Goal: Information Seeking & Learning: Learn about a topic

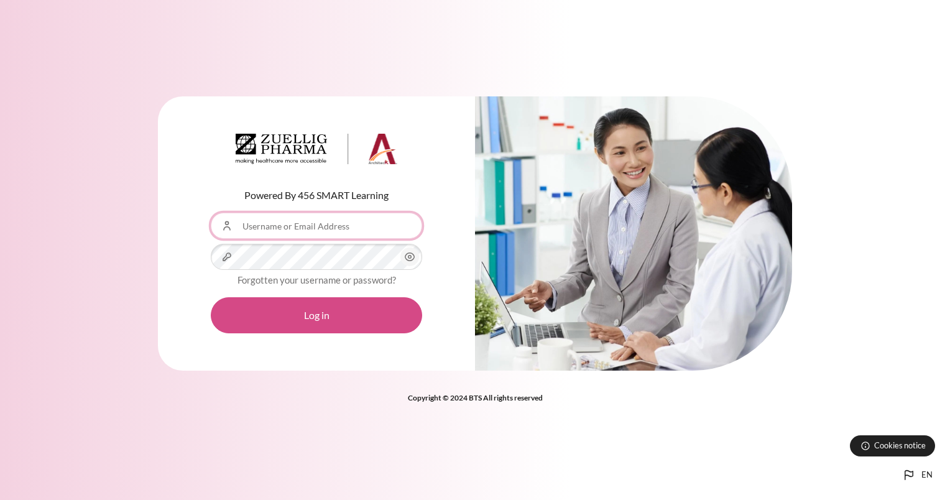
type input "thanatchaporn"
click at [310, 317] on button "Log in" at bounding box center [316, 315] width 211 height 36
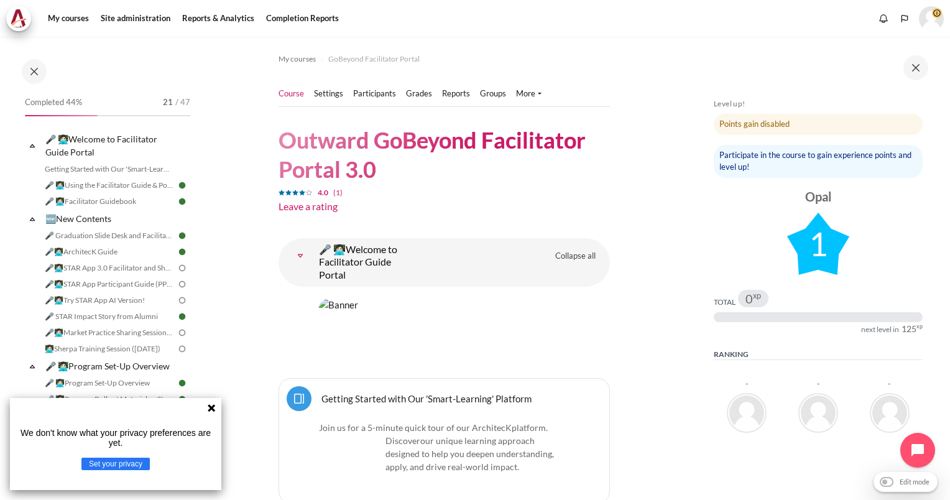
scroll to position [62, 0]
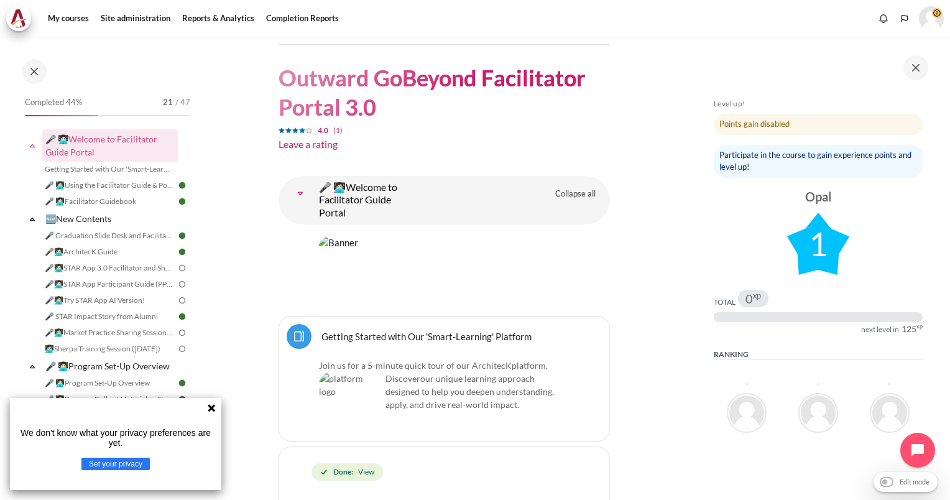
click at [205, 411] on div "We don't know what your privacy preferences are yet. Set your privacy" at bounding box center [115, 444] width 211 height 92
click at [212, 405] on icon at bounding box center [211, 408] width 10 height 10
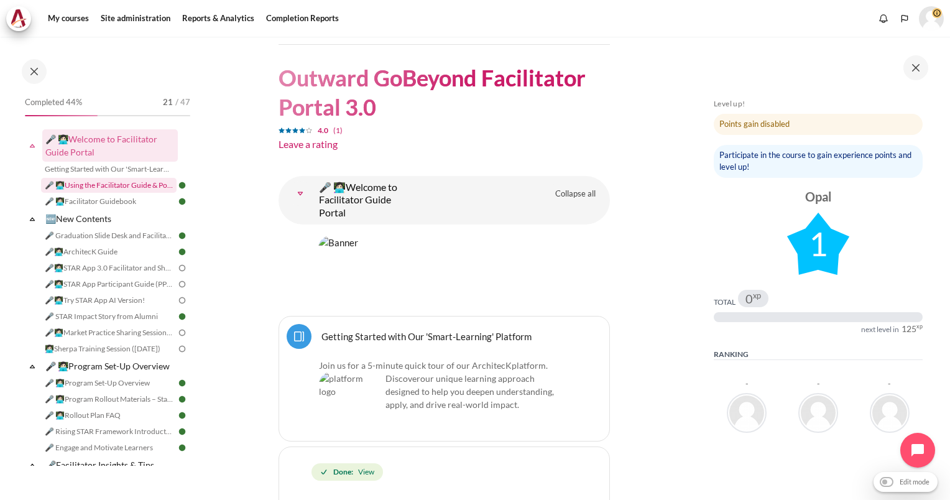
click at [109, 183] on link "🎤 👩🏻‍💻Using the Facilitator Guide & Portal" at bounding box center [108, 185] width 135 height 15
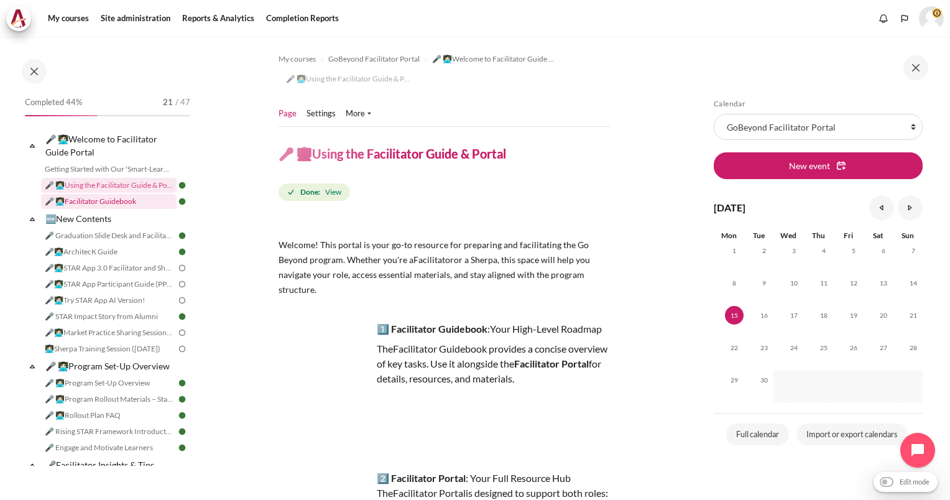
click at [111, 202] on link "🎤 👩🏻‍💻Facilitator Guidebook" at bounding box center [108, 201] width 135 height 15
